Goal: Transaction & Acquisition: Book appointment/travel/reservation

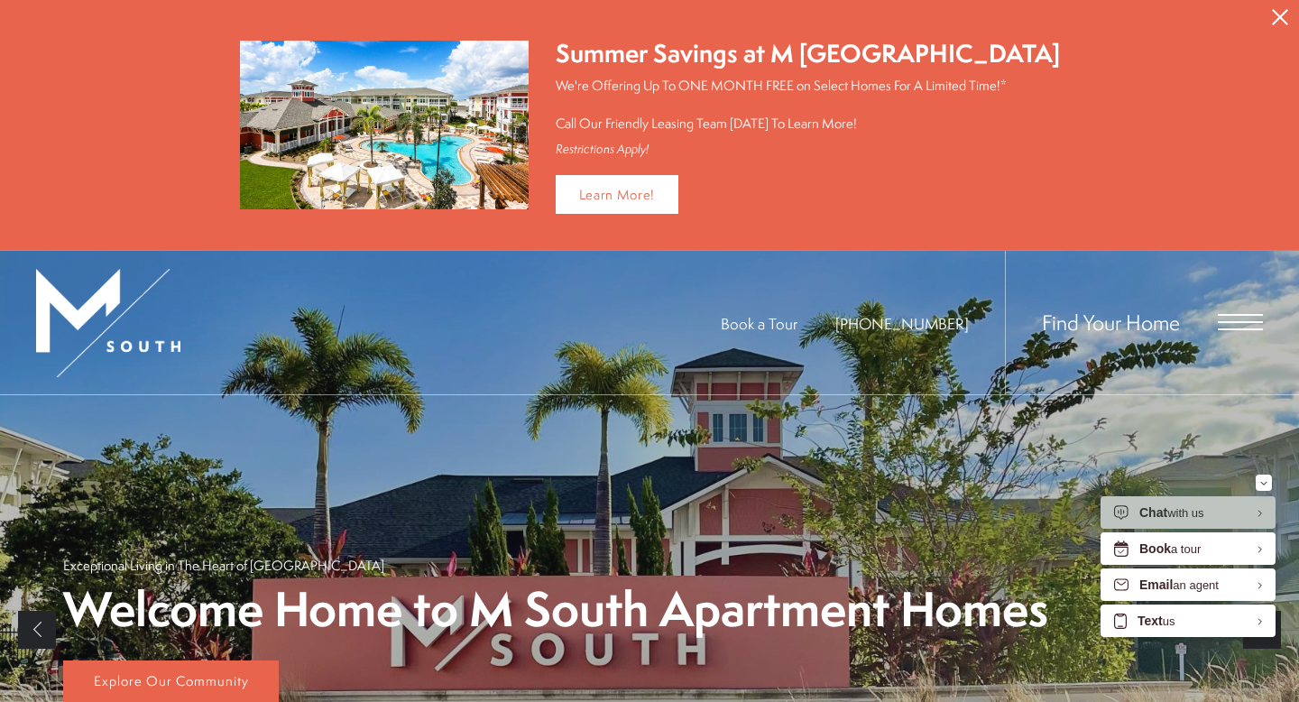
click at [1281, 21] on icon "Close Alert" at bounding box center [1280, 17] width 16 height 16
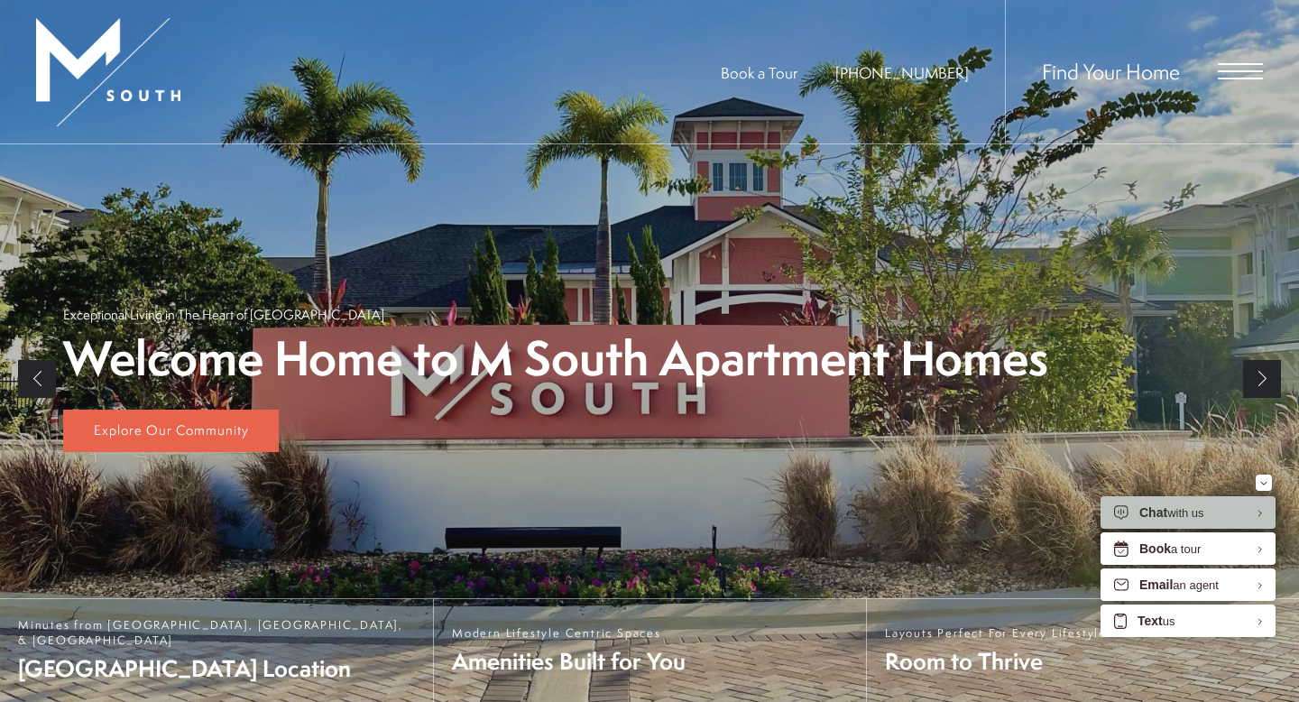
click at [1228, 69] on span "Open Menu" at bounding box center [1240, 71] width 45 height 16
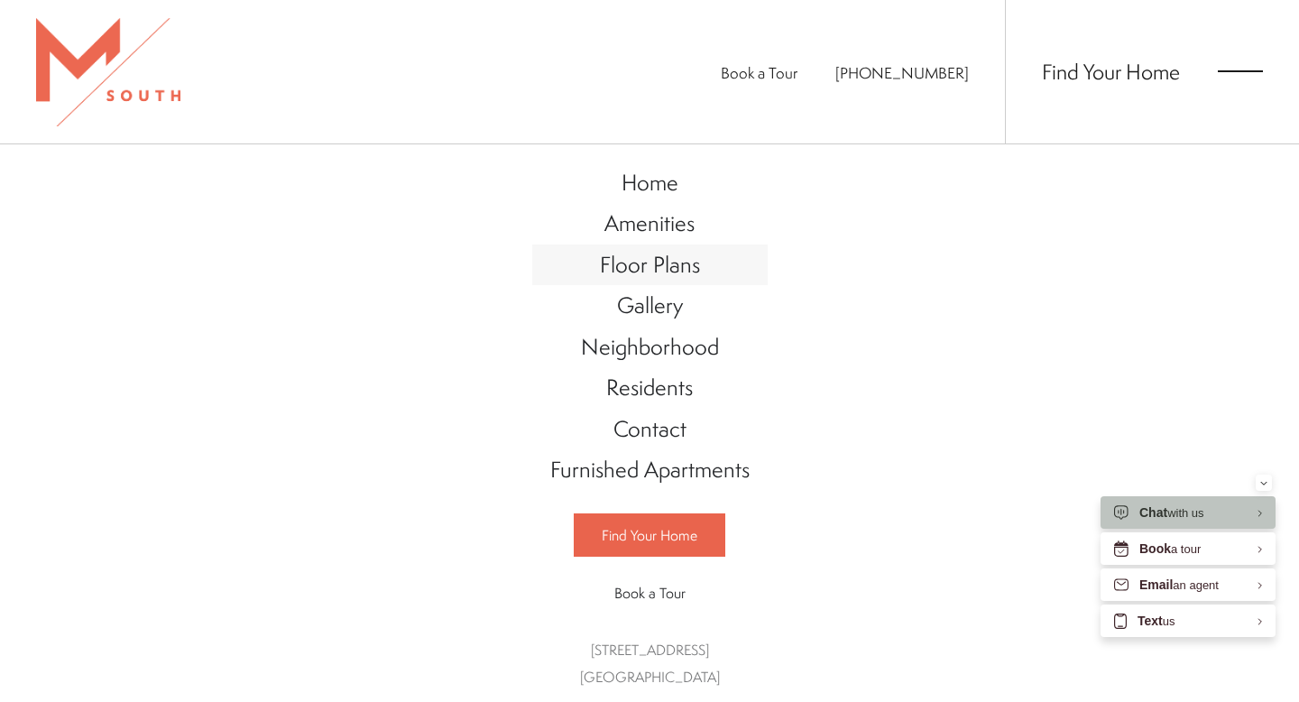
click at [676, 274] on span "Floor Plans" at bounding box center [650, 264] width 100 height 31
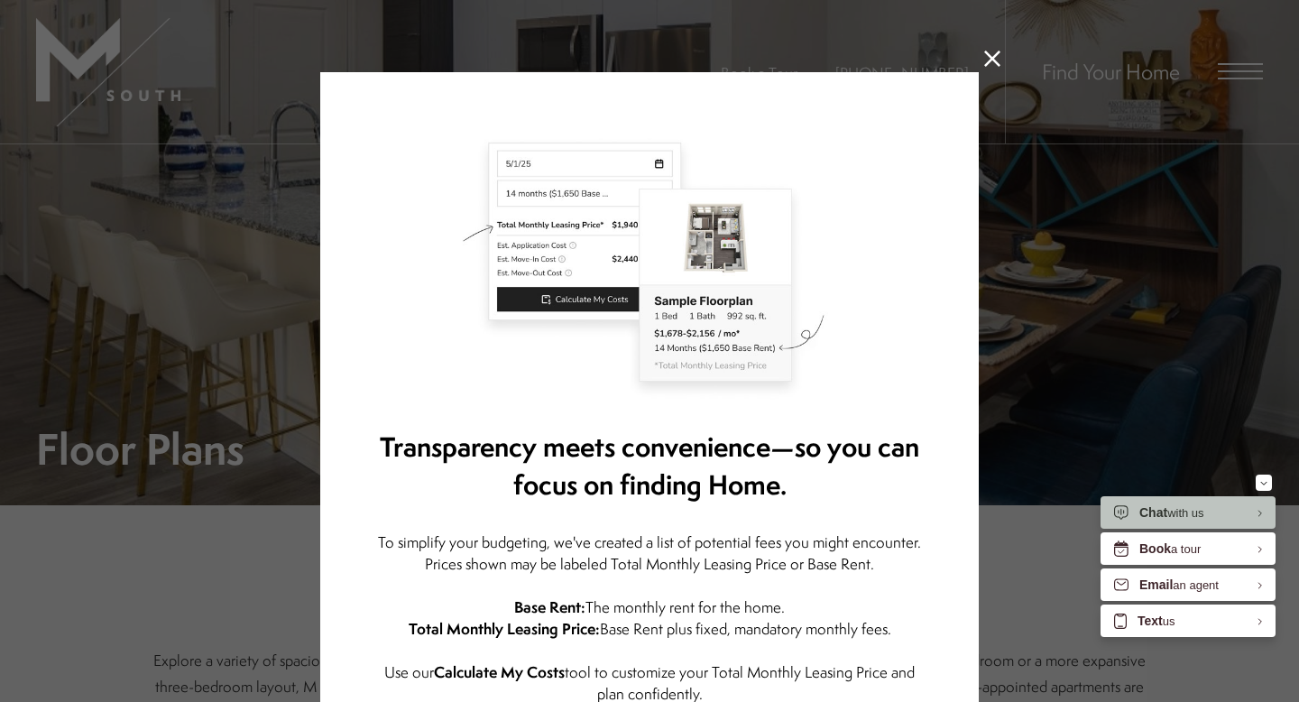
click at [994, 54] on icon at bounding box center [992, 59] width 16 height 16
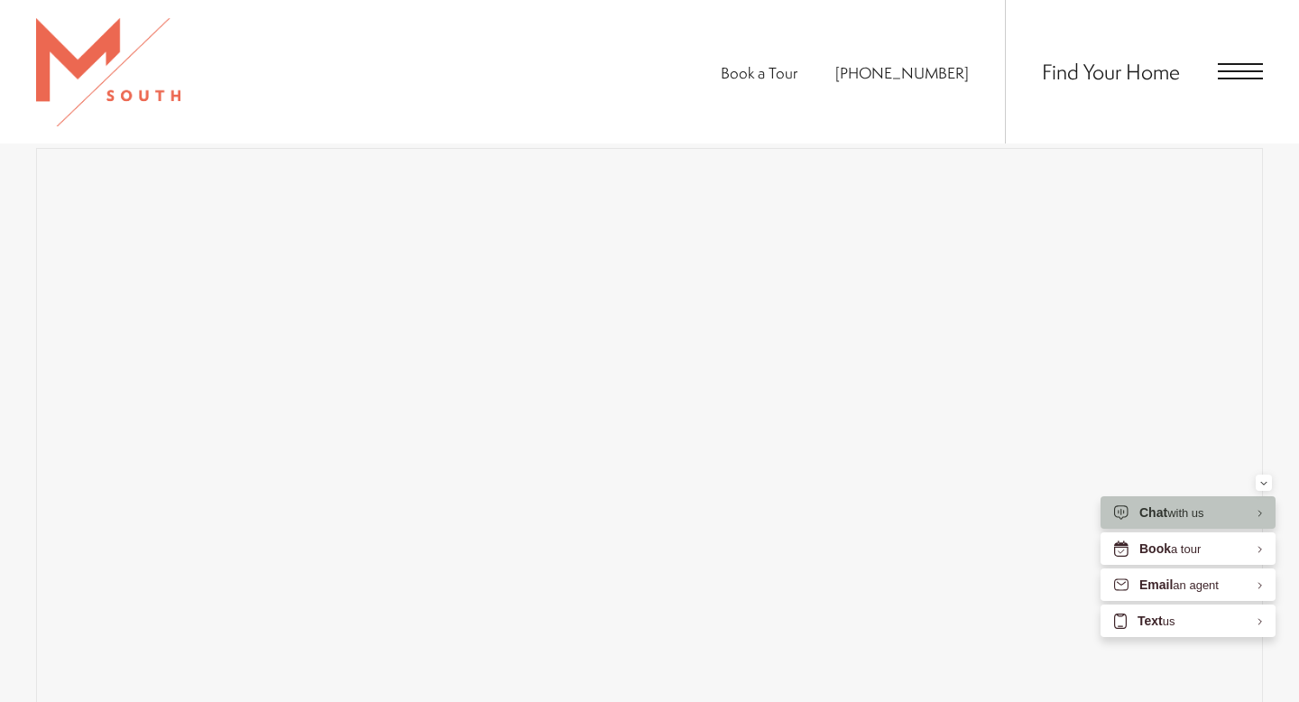
scroll to position [1220, 0]
click at [1274, 400] on section "Map Floor Plans Bedrooms 1 Bedroom 2 Bedroom 3 Bedroom" at bounding box center [649, 482] width 1299 height 821
click at [212, 175] on span "Floor Plans" at bounding box center [211, 180] width 64 height 21
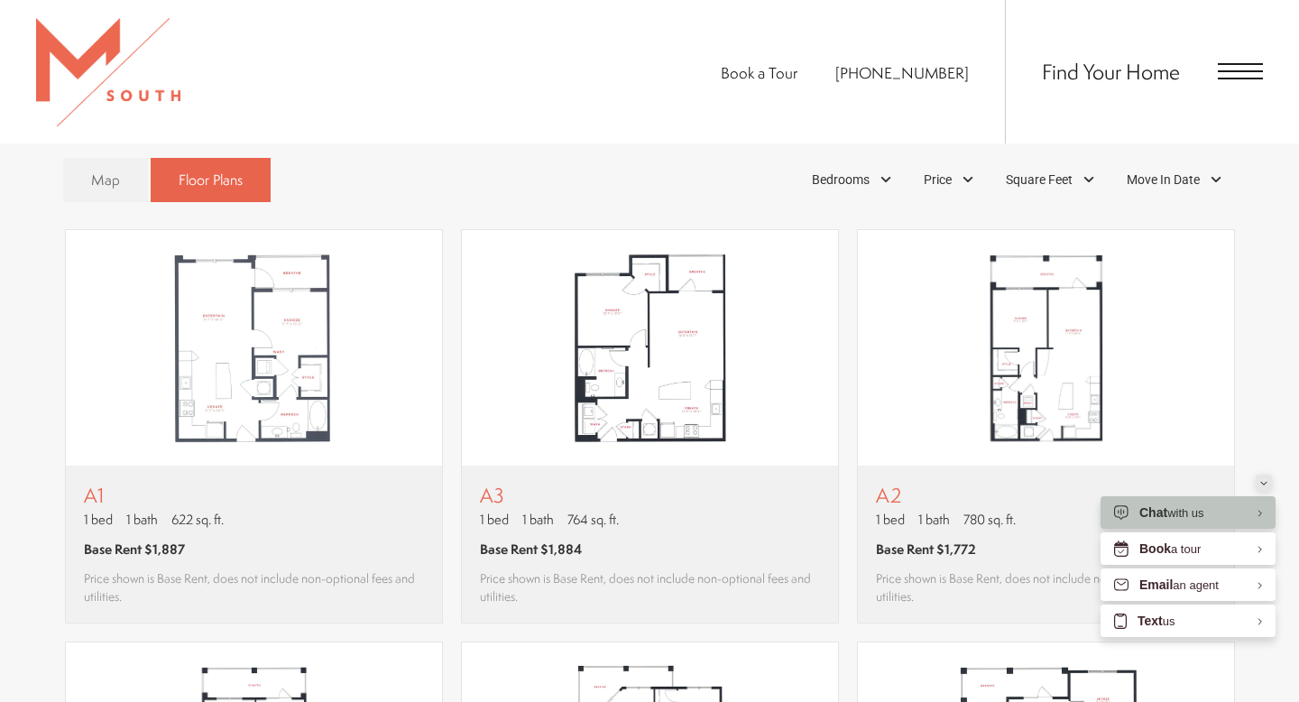
click at [1267, 484] on button "Minimize" at bounding box center [1263, 482] width 16 height 16
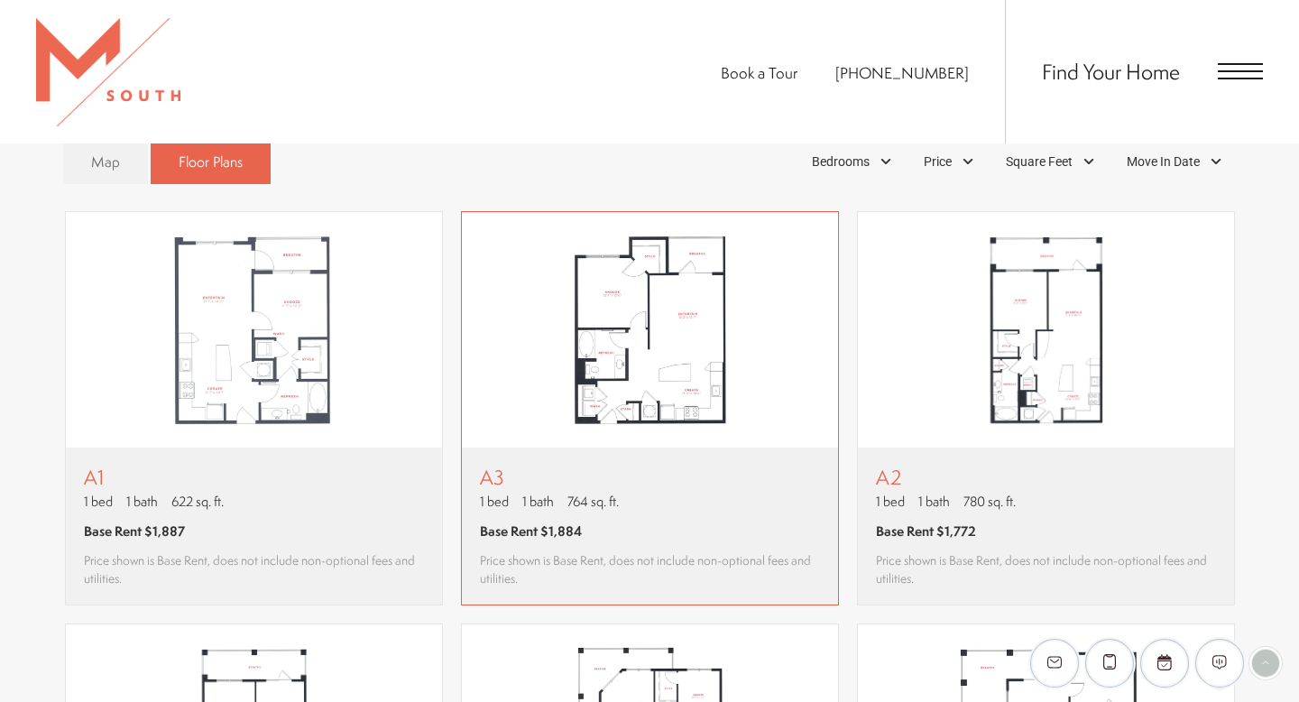
scroll to position [1117, 0]
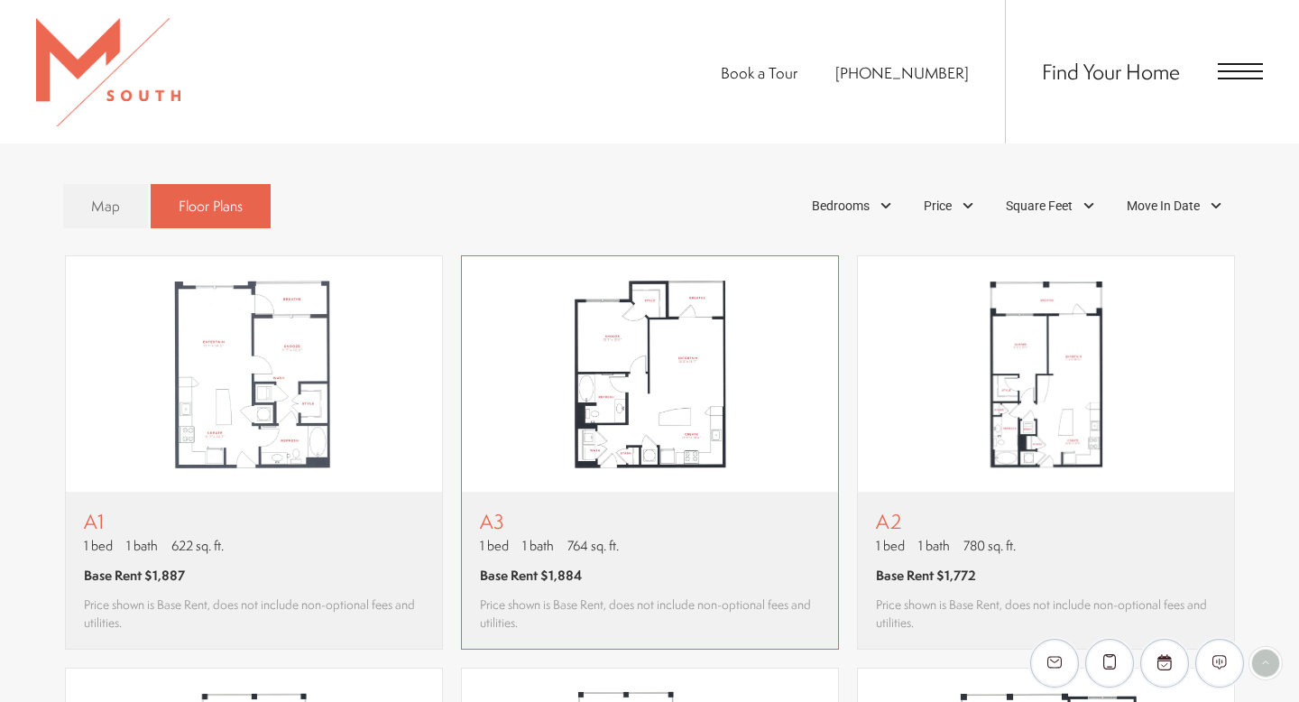
click at [735, 400] on img "View floor plan A3" at bounding box center [650, 374] width 376 height 236
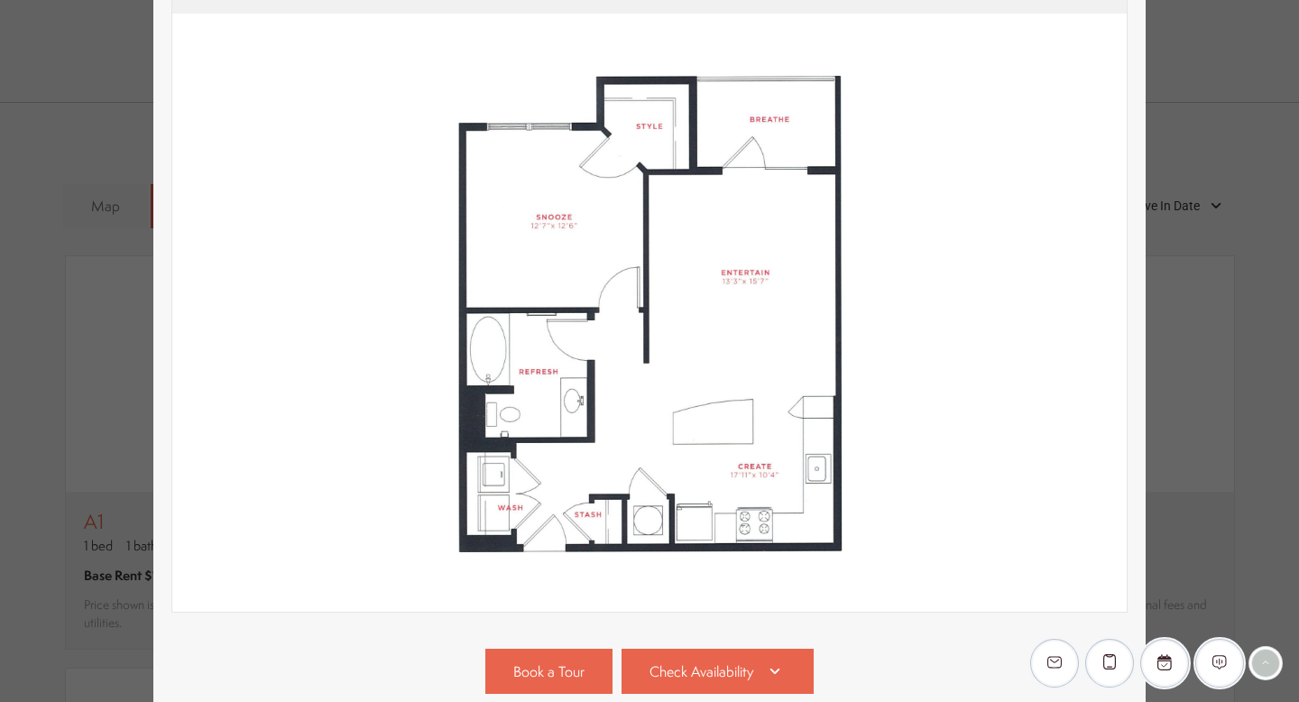
scroll to position [195, 0]
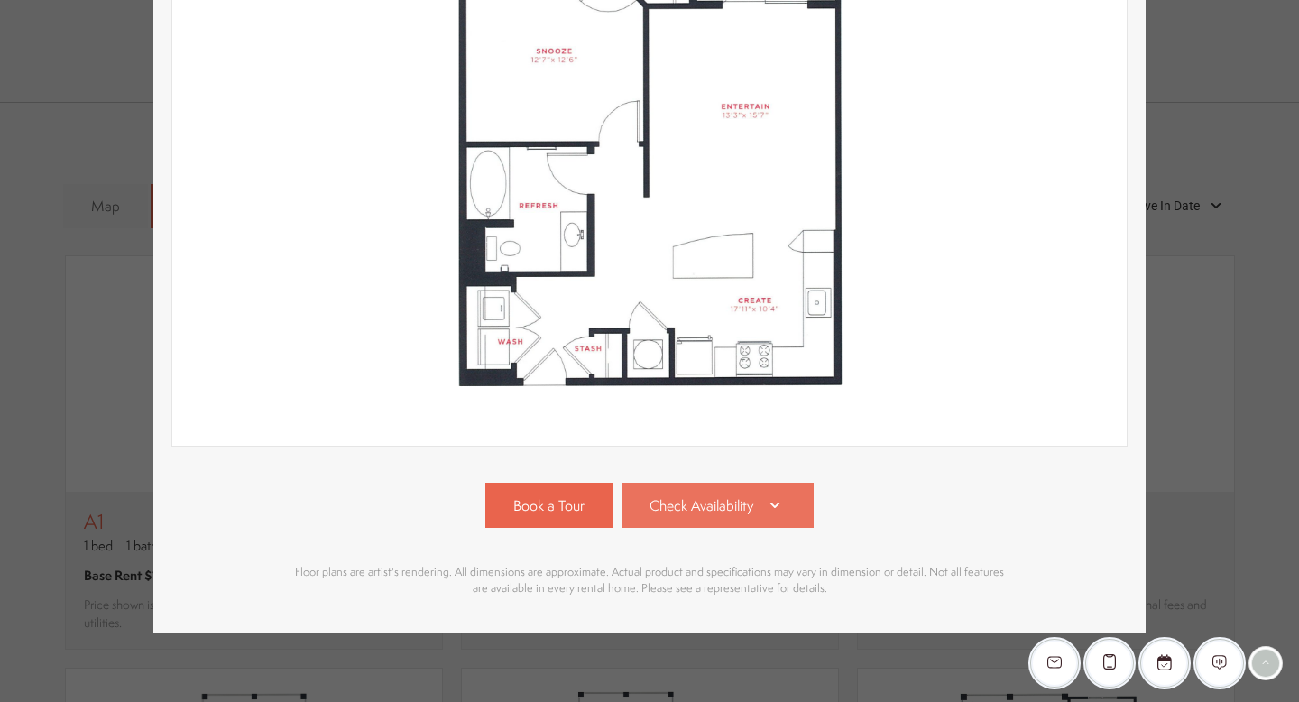
click at [722, 510] on span "Check Availability" at bounding box center [701, 505] width 104 height 21
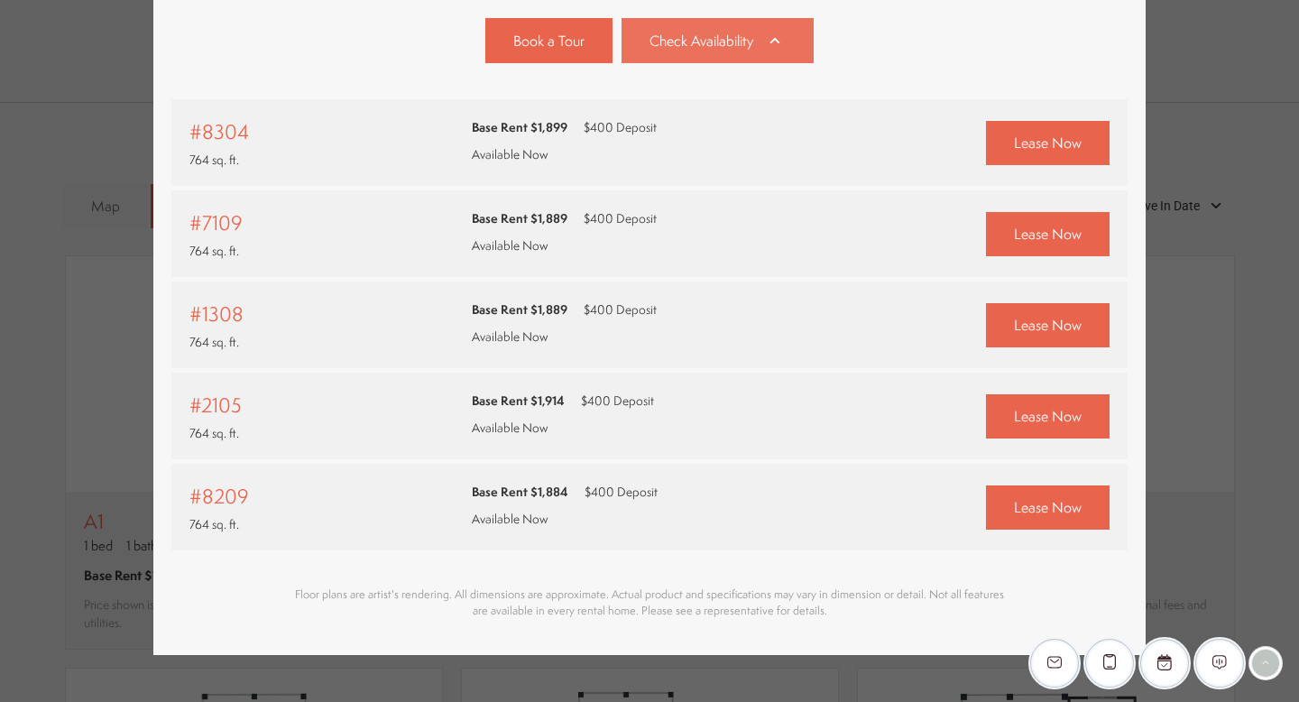
scroll to position [819, 0]
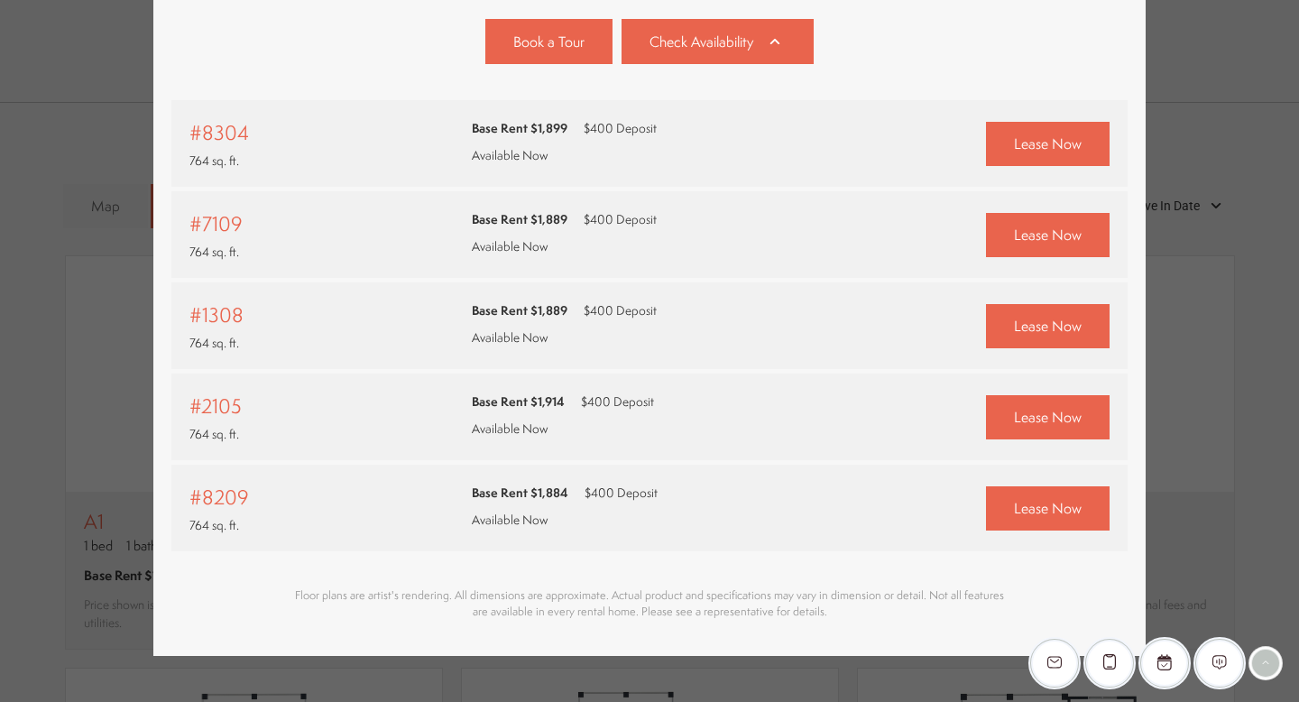
click at [524, 520] on span "Available Now" at bounding box center [510, 518] width 76 height 17
click at [571, 492] on div "Base Rent $1,884 $400 Deposit Available Now" at bounding box center [565, 506] width 186 height 54
click at [512, 484] on span "Base Rent $1,884" at bounding box center [520, 491] width 97 height 17
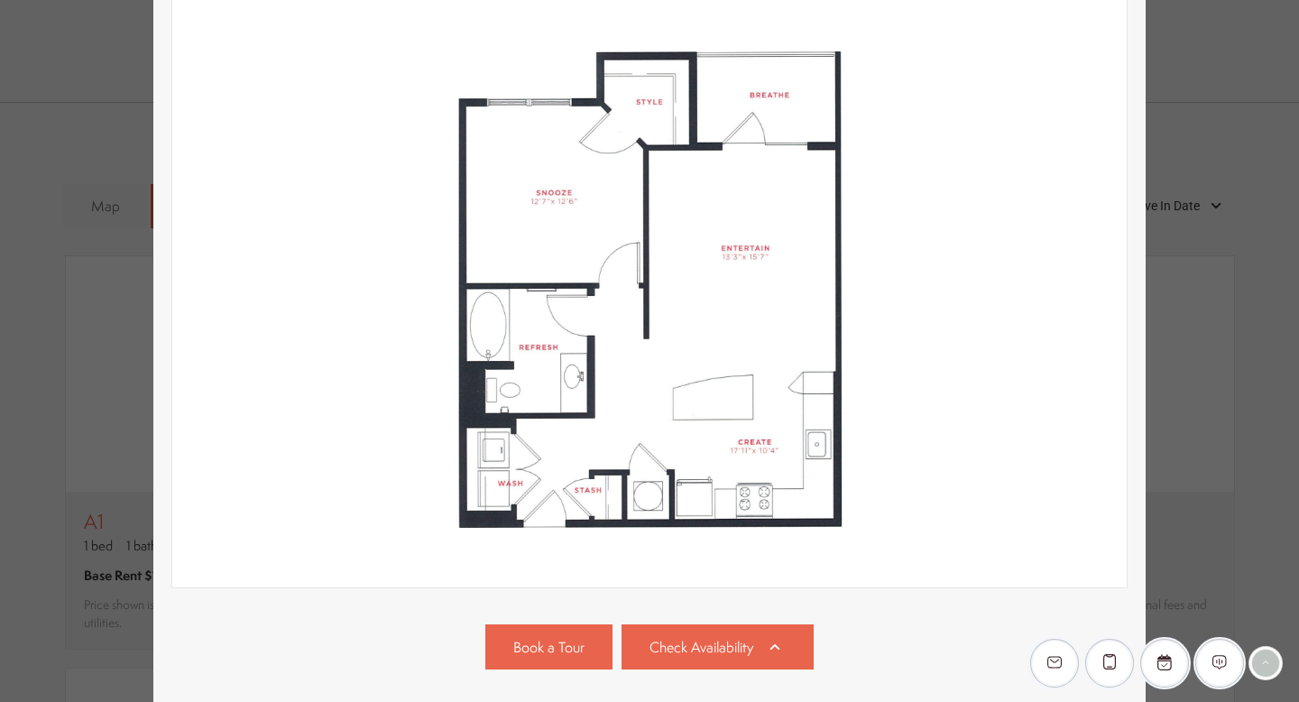
scroll to position [1117, 0]
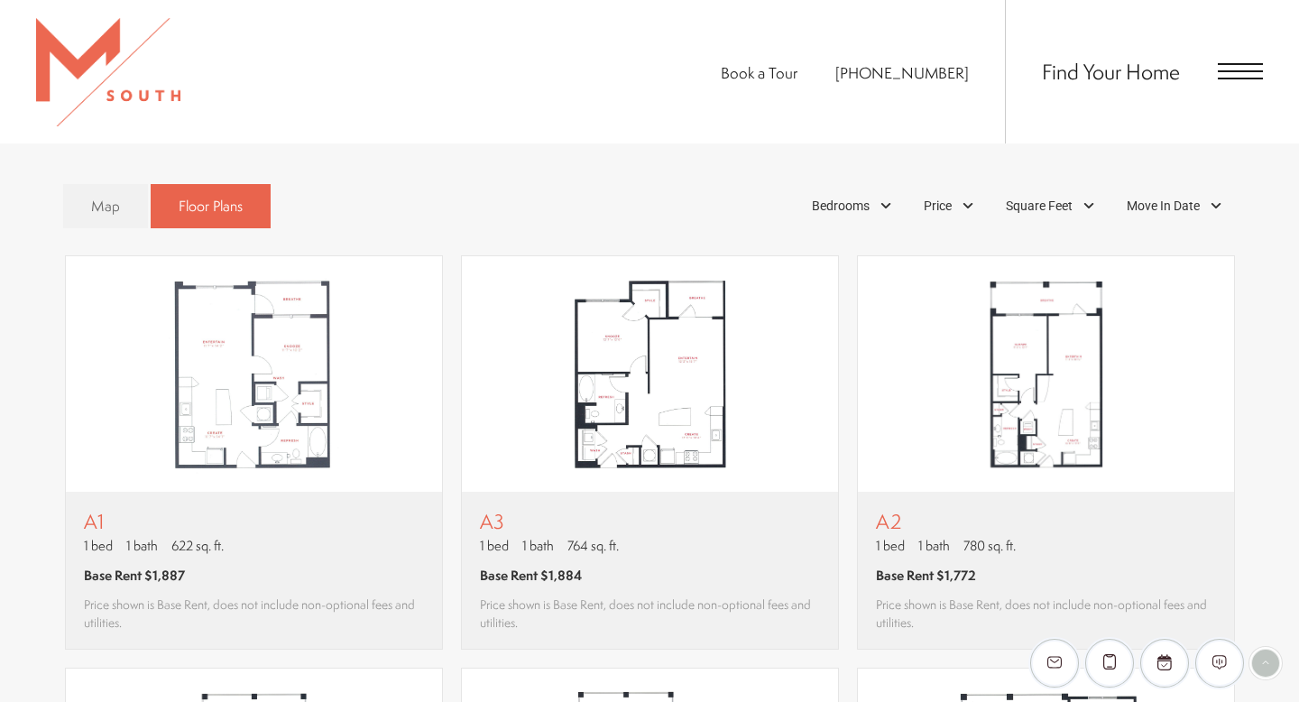
click at [1181, 364] on div "A3 1 bed 1 bath 764 sq. ft. Base Rent $1,884 2D 3D" at bounding box center [649, 351] width 1299 height 702
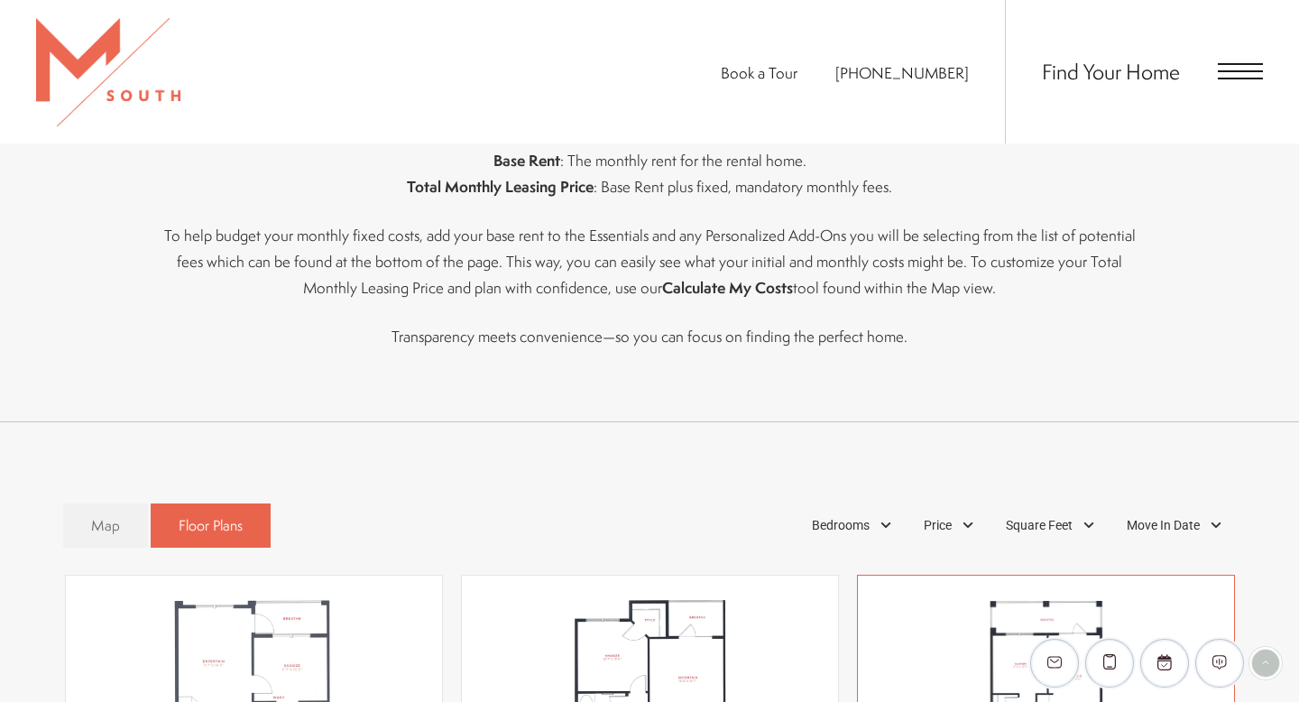
scroll to position [781, 0]
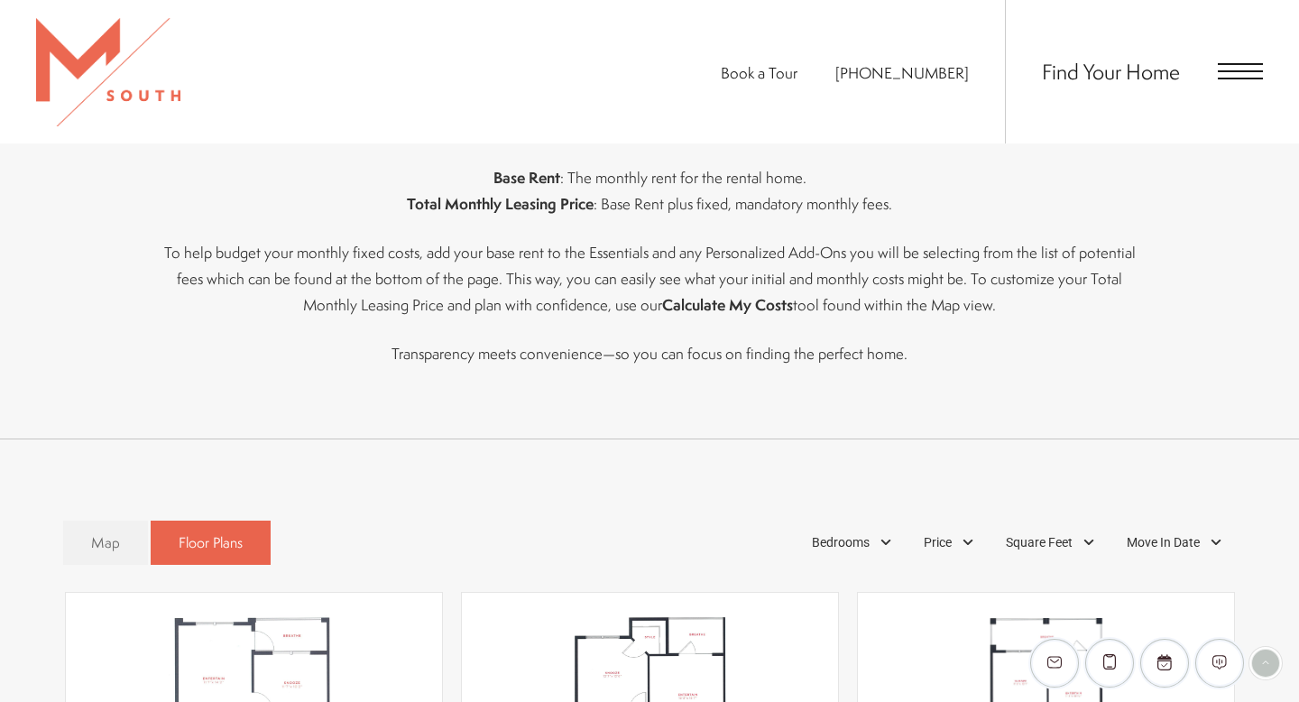
click at [675, 312] on strong "Calculate My Costs" at bounding box center [727, 304] width 131 height 21
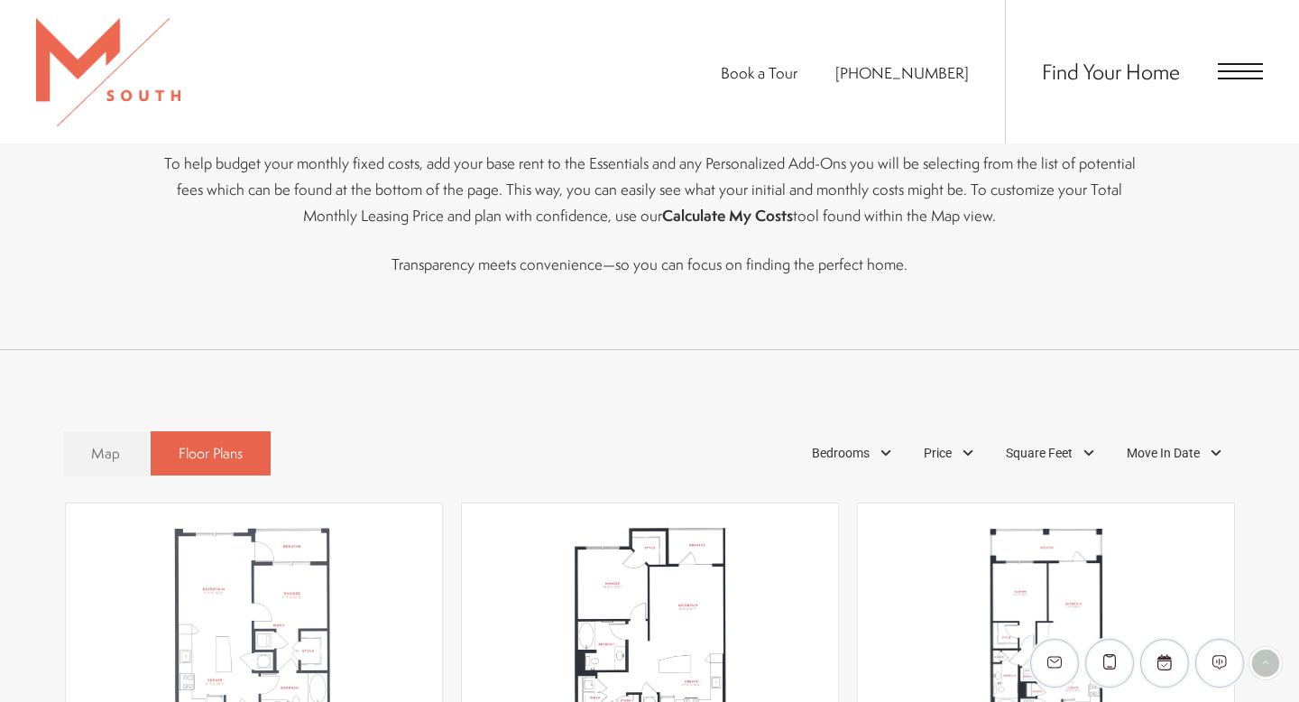
scroll to position [871, 0]
click at [127, 456] on link "Map" at bounding box center [105, 452] width 85 height 44
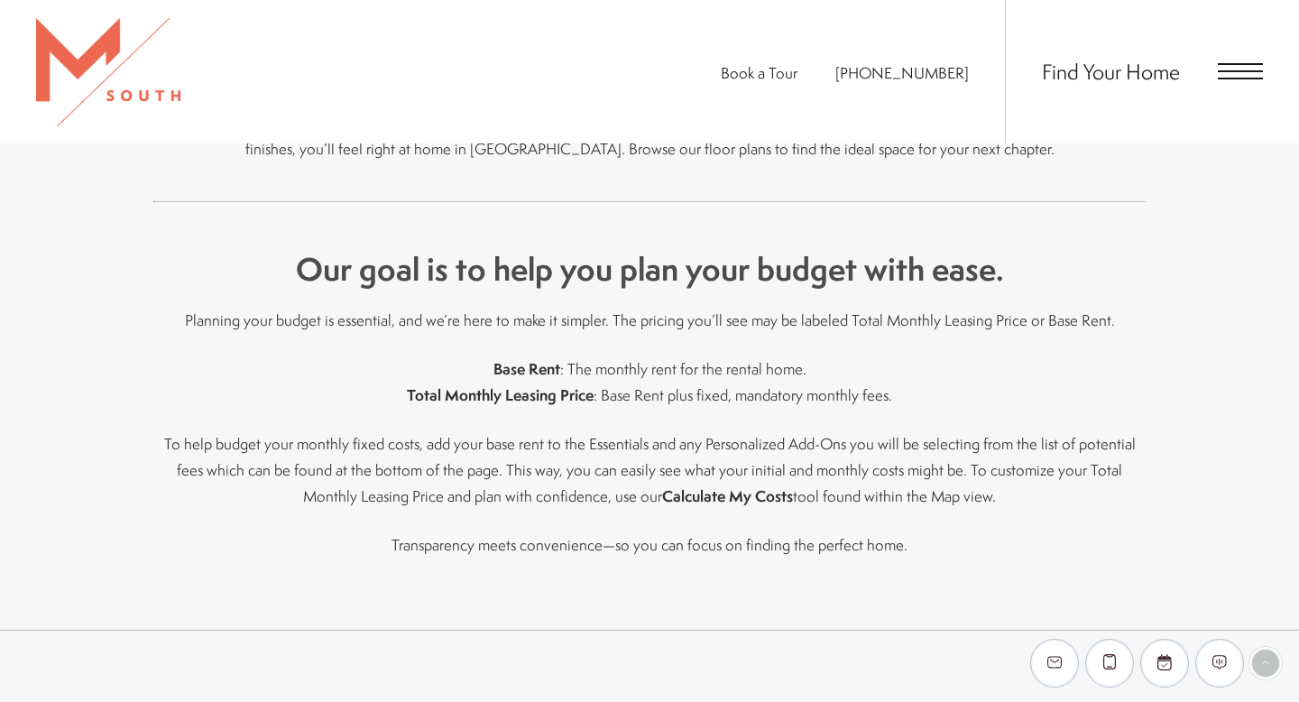
scroll to position [336, 0]
